Goal: Navigation & Orientation: Understand site structure

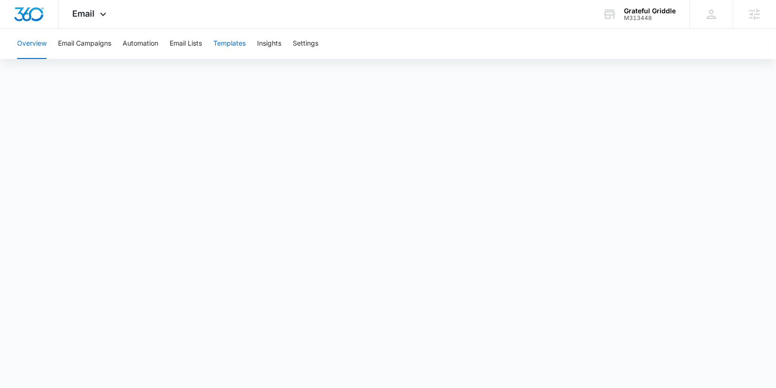
click at [239, 42] on button "Templates" at bounding box center [229, 43] width 32 height 30
click at [147, 50] on button "Automation" at bounding box center [141, 43] width 36 height 30
click at [83, 10] on span "Email" at bounding box center [84, 14] width 22 height 10
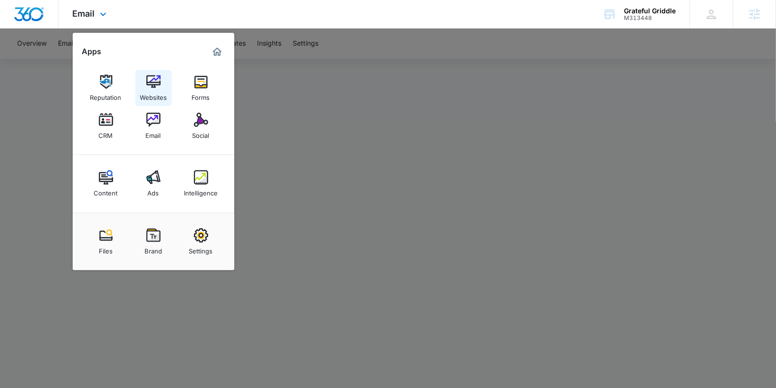
click at [159, 90] on div "Websites" at bounding box center [153, 95] width 27 height 12
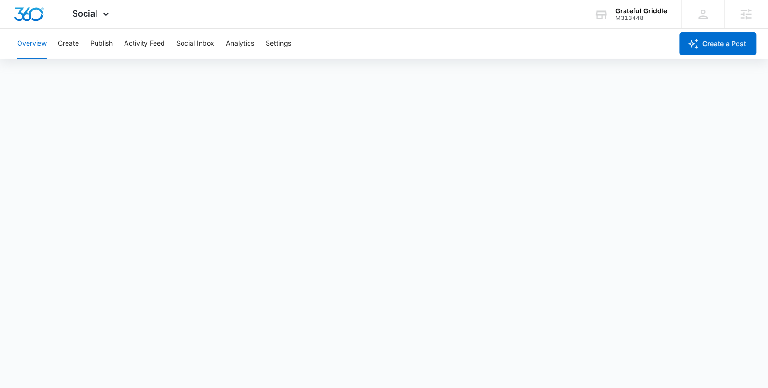
scroll to position [3, 0]
click at [71, 47] on button "Create" at bounding box center [68, 43] width 21 height 30
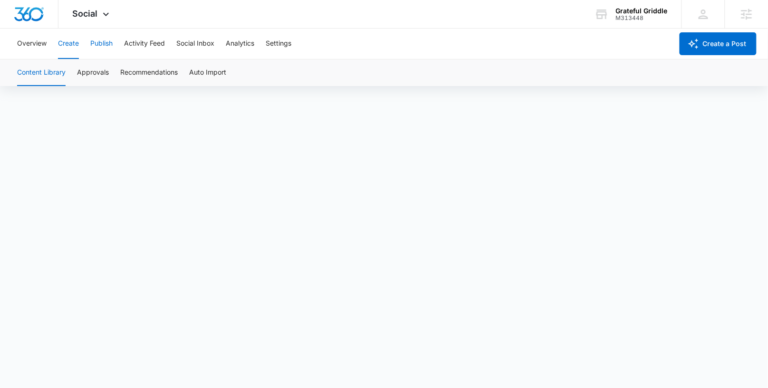
click at [109, 45] on button "Publish" at bounding box center [101, 43] width 22 height 30
click at [78, 78] on button "Schedules" at bounding box center [73, 72] width 32 height 27
click at [65, 36] on button "Create" at bounding box center [68, 43] width 21 height 30
click at [101, 38] on button "Publish" at bounding box center [101, 43] width 22 height 30
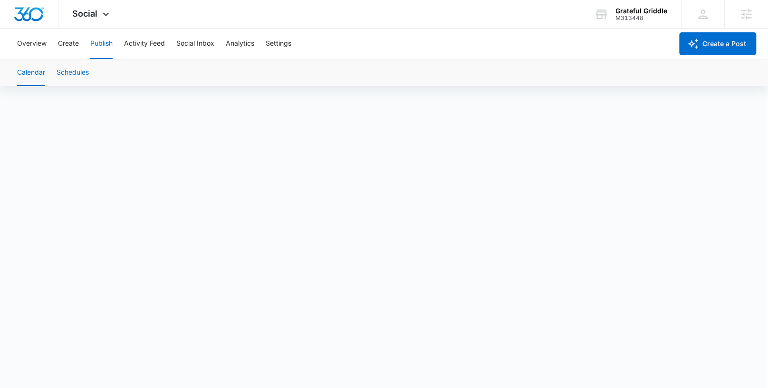
click at [71, 64] on button "Schedules" at bounding box center [73, 72] width 32 height 27
click at [28, 71] on button "Calendar" at bounding box center [31, 72] width 28 height 27
